Goal: Task Accomplishment & Management: Manage account settings

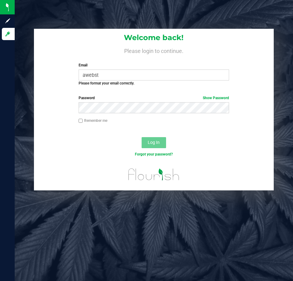
click at [113, 69] on div "Email awebst Required Please format your email correctly." at bounding box center [154, 74] width 160 height 24
click at [112, 71] on input "awebst" at bounding box center [154, 74] width 150 height 11
click at [111, 73] on input "awebst" at bounding box center [154, 74] width 150 height 11
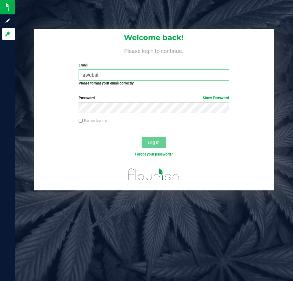
click at [111, 73] on input "awebst" at bounding box center [154, 74] width 150 height 11
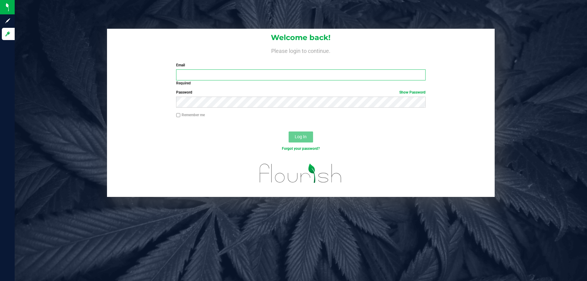
click at [195, 72] on input "Email" at bounding box center [300, 74] width 249 height 11
type input "[EMAIL_ADDRESS][DOMAIN_NAME]"
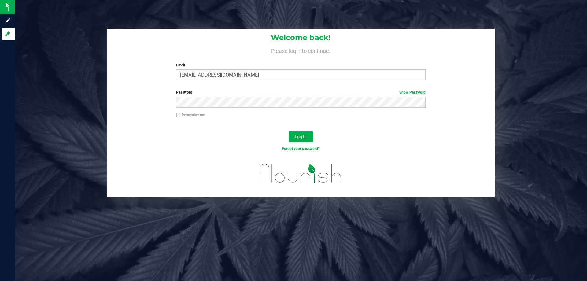
click at [293, 145] on div "Log In" at bounding box center [301, 139] width 388 height 20
click at [293, 141] on button "Log In" at bounding box center [301, 137] width 24 height 11
